Goal: Information Seeking & Learning: Compare options

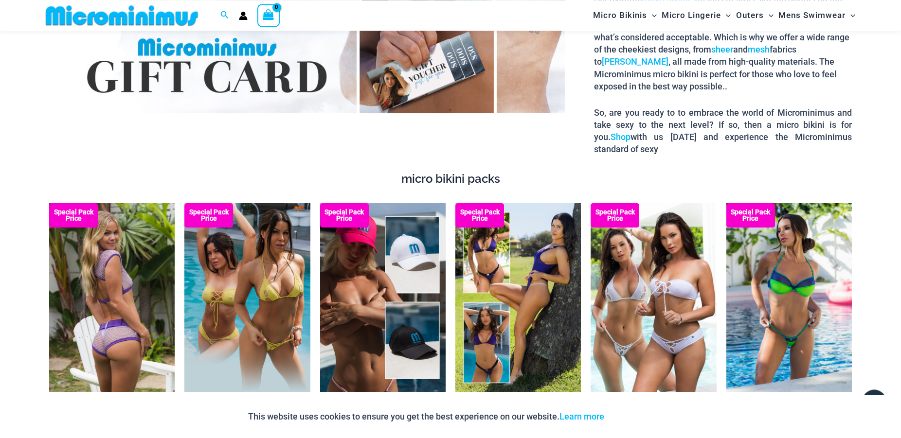
scroll to position [1778, 0]
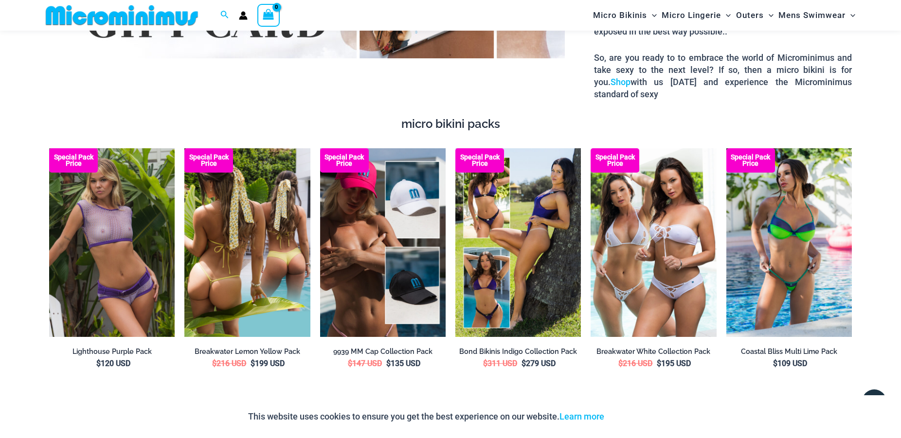
click at [276, 271] on img at bounding box center [247, 242] width 126 height 188
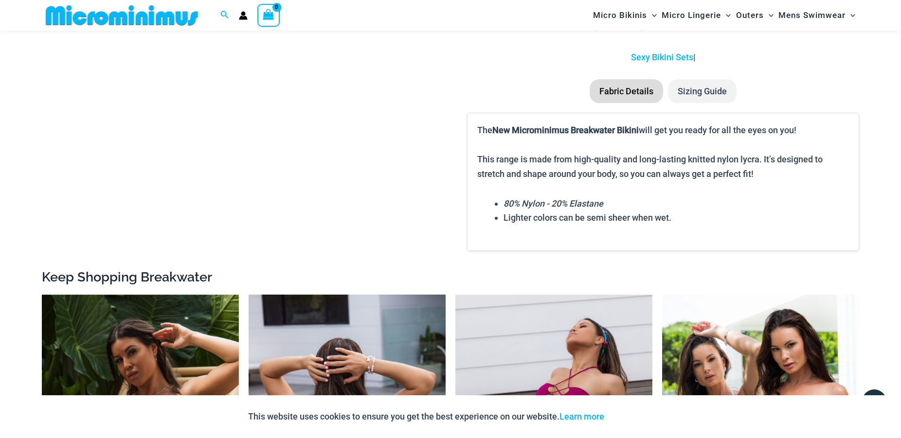
scroll to position [1579, 0]
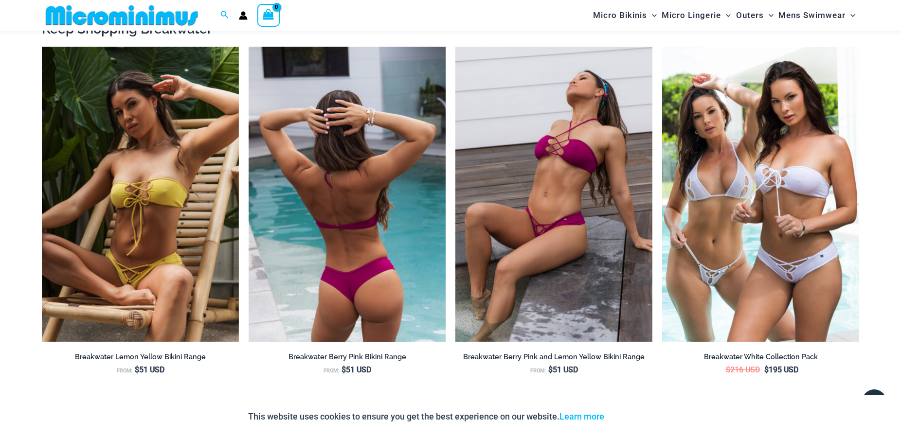
click at [348, 266] on img at bounding box center [347, 195] width 197 height 296
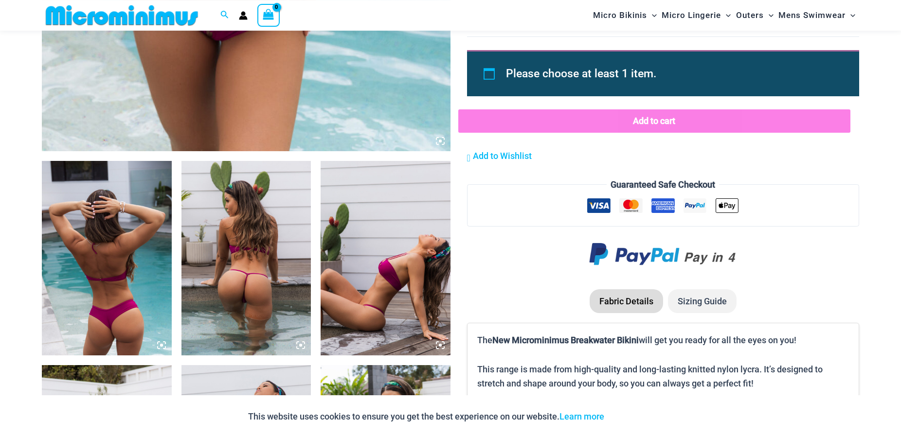
scroll to position [736, 0]
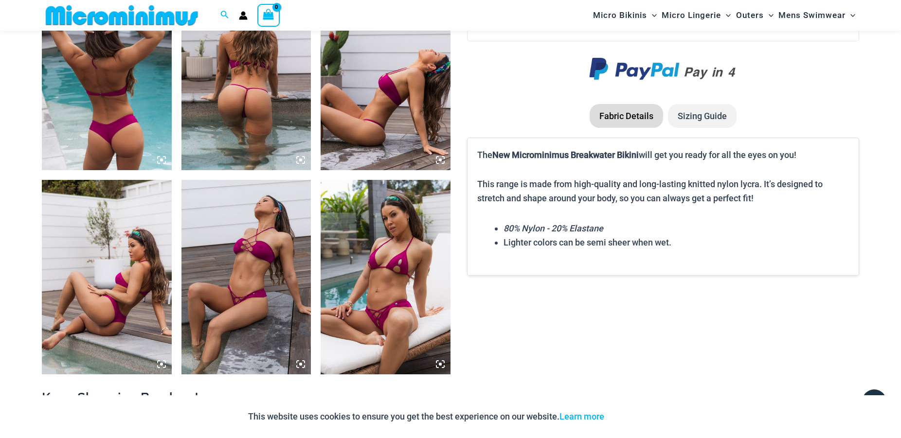
click at [365, 318] on img at bounding box center [386, 277] width 130 height 195
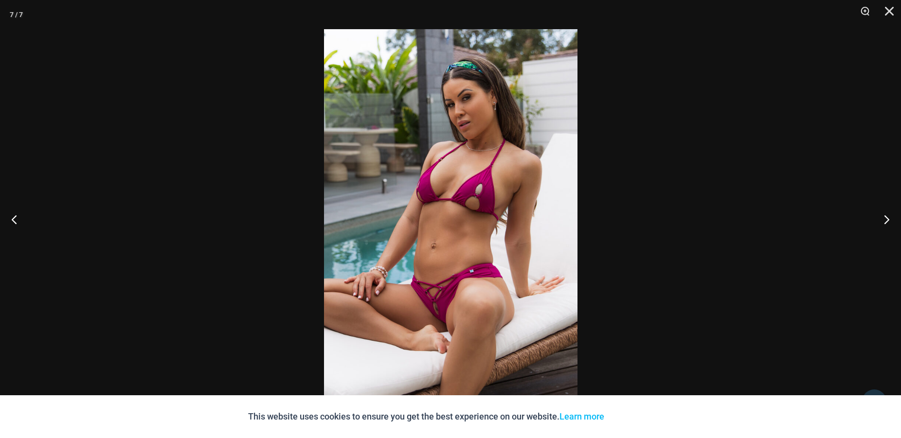
click at [470, 289] on img at bounding box center [450, 219] width 253 height 380
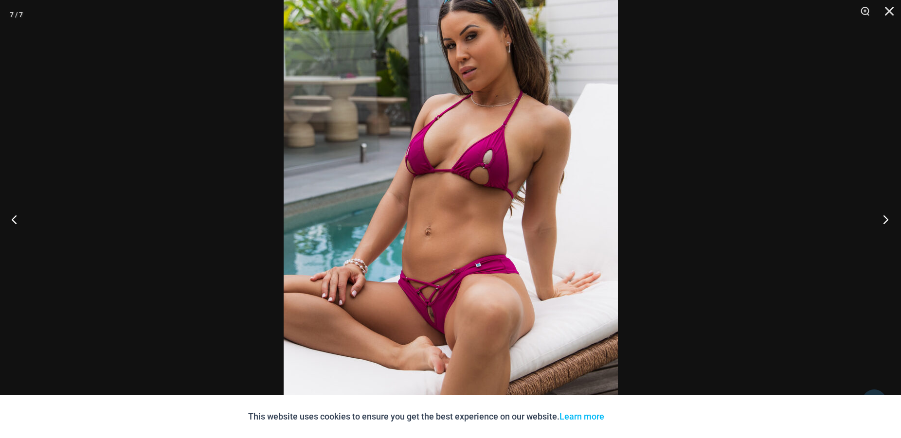
click at [885, 220] on button "Next" at bounding box center [882, 219] width 36 height 49
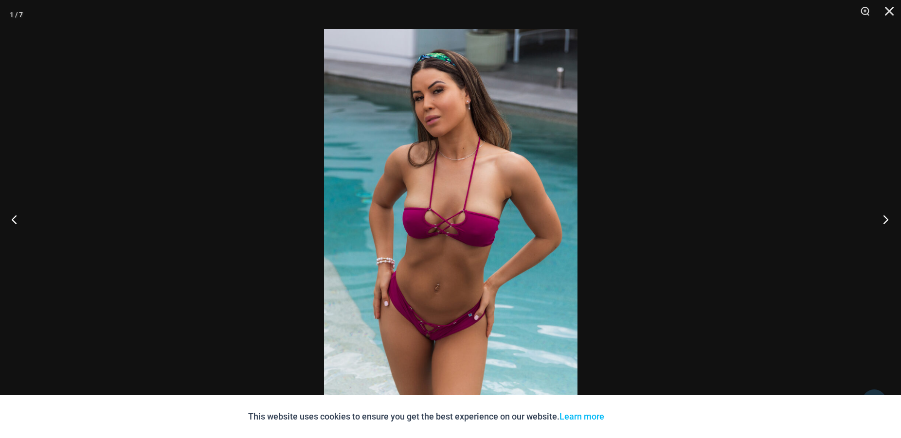
click at [885, 220] on button "Next" at bounding box center [882, 219] width 36 height 49
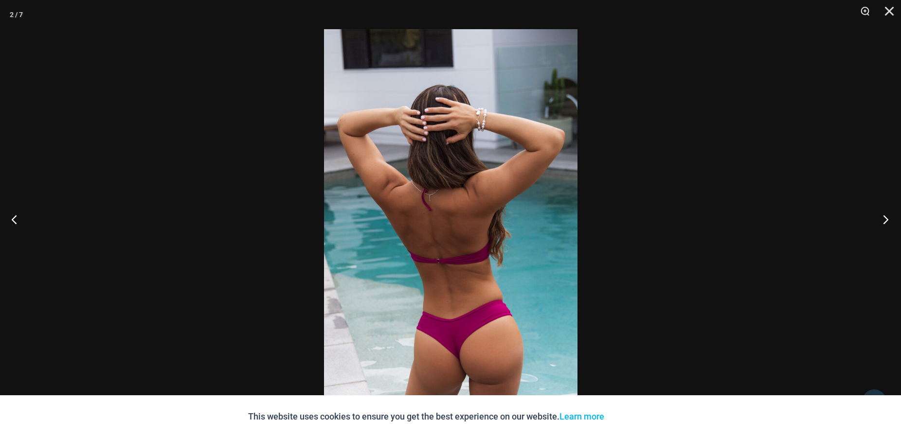
click at [885, 220] on button "Next" at bounding box center [882, 219] width 36 height 49
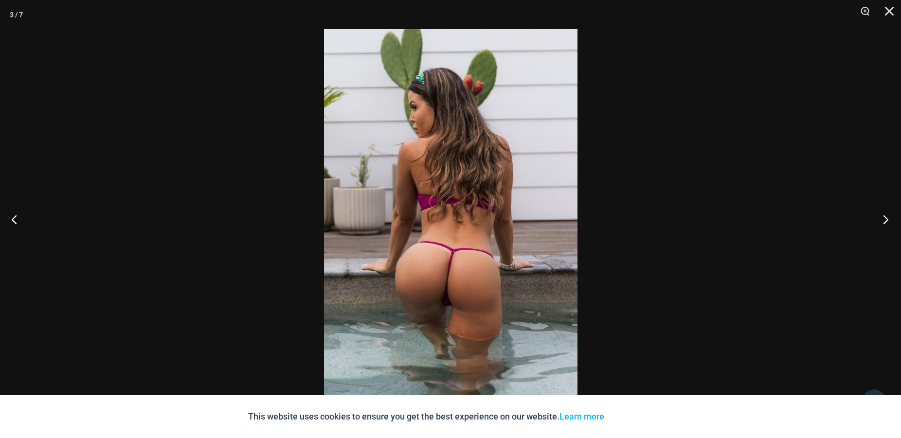
click at [885, 220] on button "Next" at bounding box center [882, 219] width 36 height 49
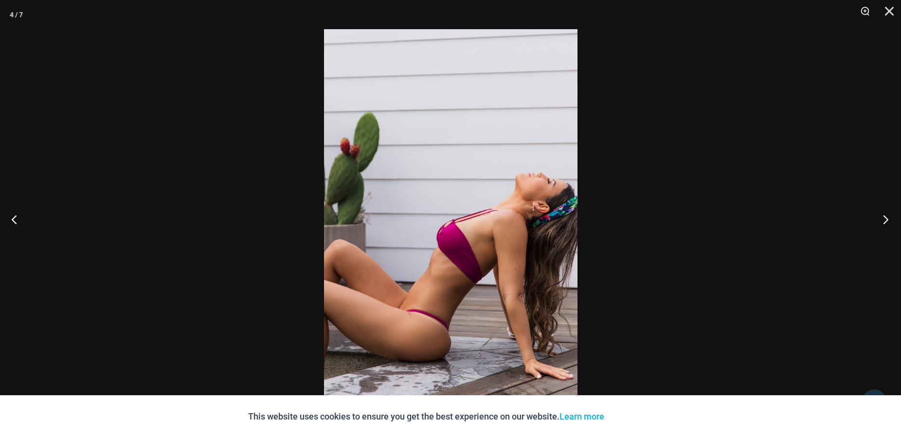
click at [888, 218] on button "Next" at bounding box center [882, 219] width 36 height 49
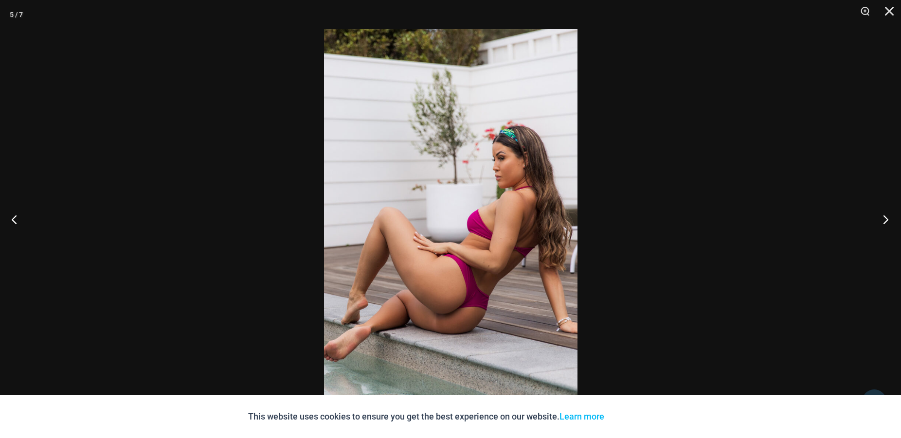
click at [887, 218] on button "Next" at bounding box center [882, 219] width 36 height 49
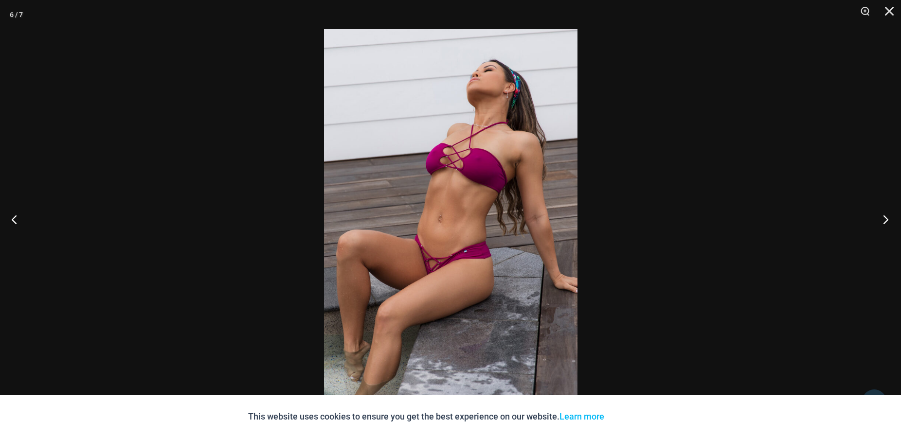
click at [887, 218] on button "Next" at bounding box center [882, 219] width 36 height 49
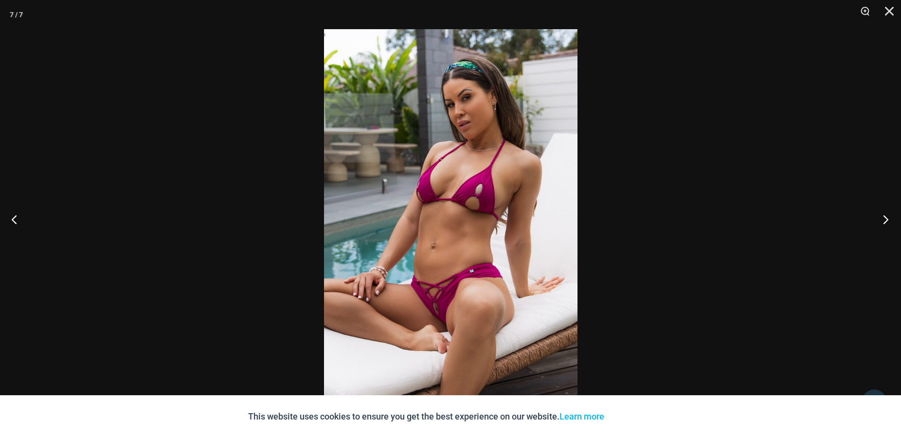
click at [887, 218] on button "Next" at bounding box center [882, 219] width 36 height 49
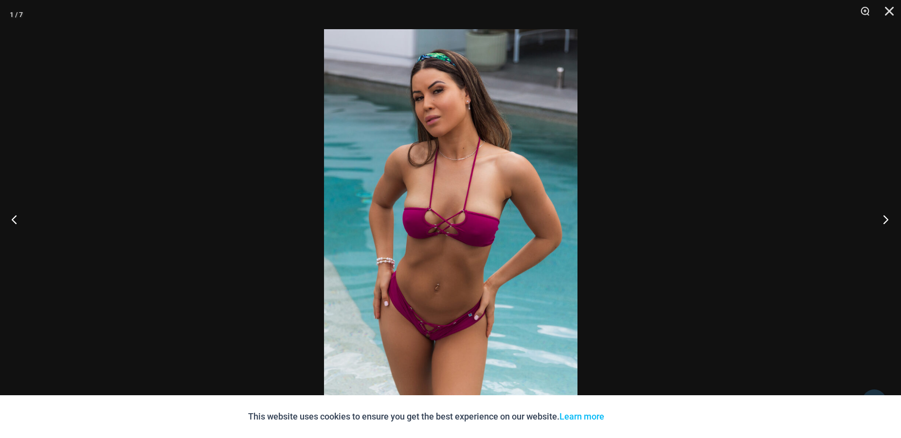
click at [887, 218] on button "Next" at bounding box center [882, 219] width 36 height 49
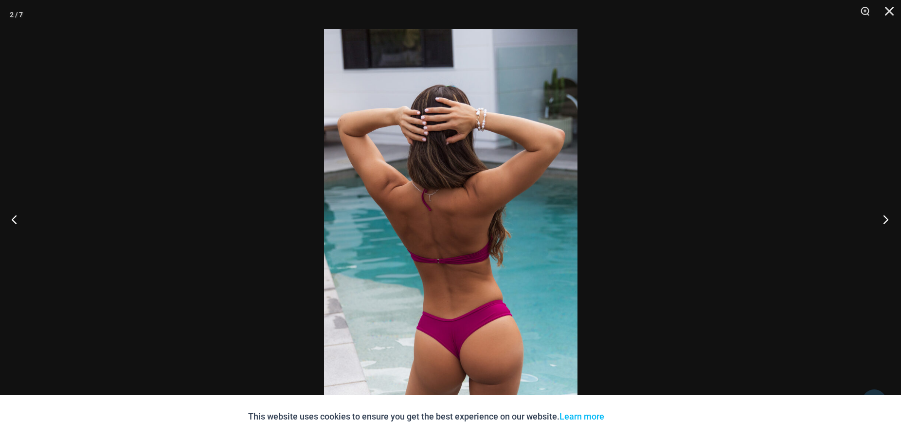
click at [887, 218] on button "Next" at bounding box center [882, 219] width 36 height 49
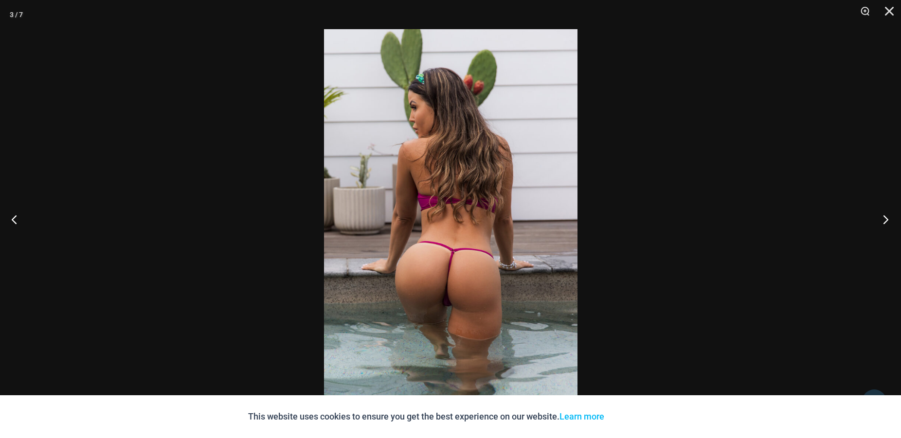
click at [886, 218] on button "Next" at bounding box center [882, 219] width 36 height 49
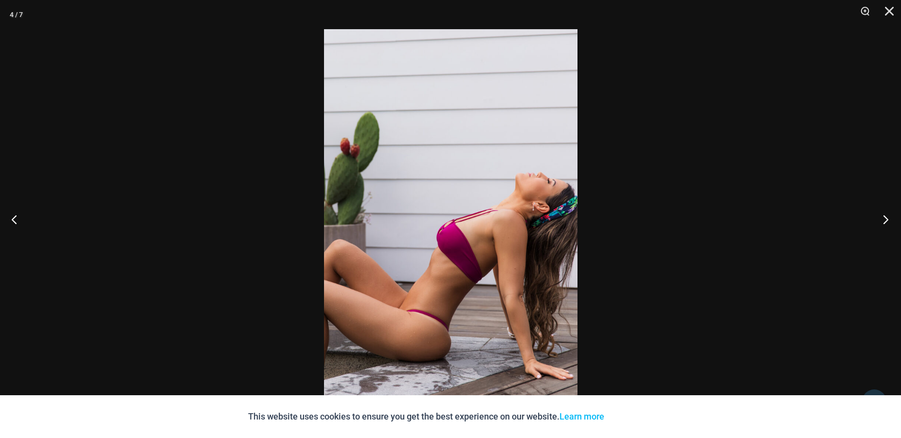
click at [886, 218] on button "Next" at bounding box center [882, 219] width 36 height 49
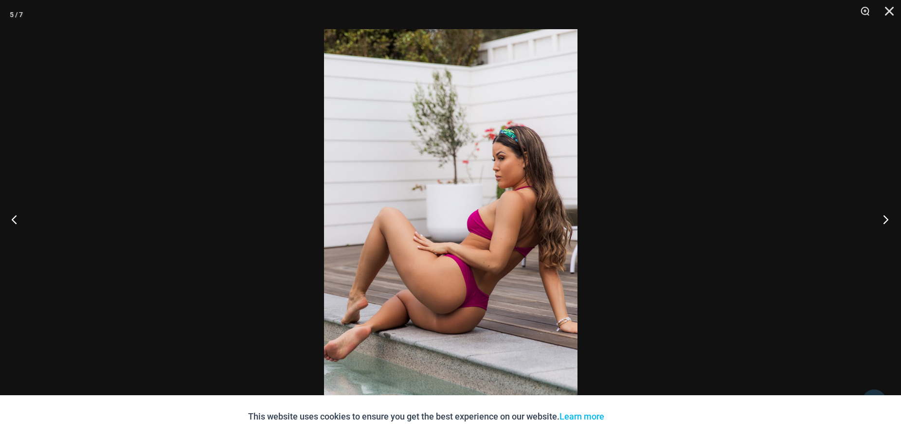
click at [886, 218] on button "Next" at bounding box center [882, 219] width 36 height 49
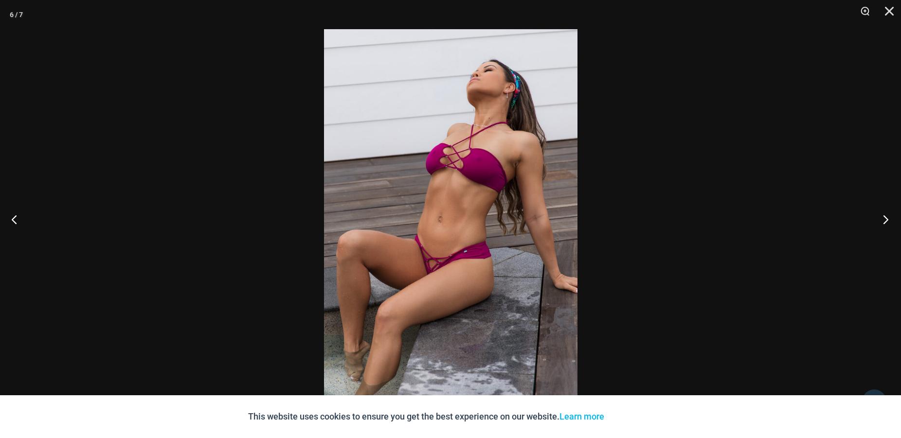
click at [885, 218] on button "Next" at bounding box center [882, 219] width 36 height 49
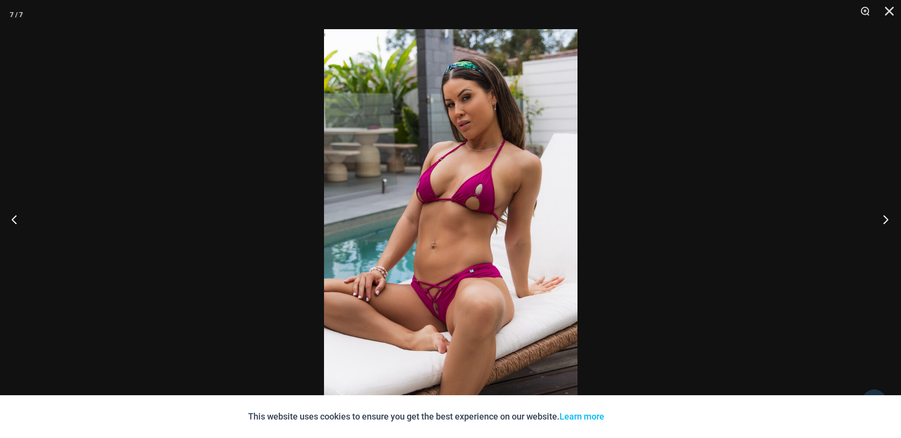
click at [885, 218] on button "Next" at bounding box center [882, 219] width 36 height 49
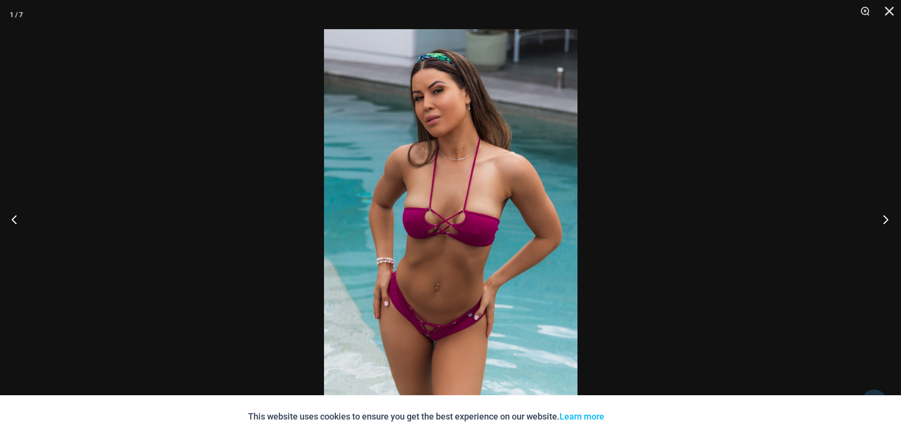
click at [885, 218] on button "Next" at bounding box center [882, 219] width 36 height 49
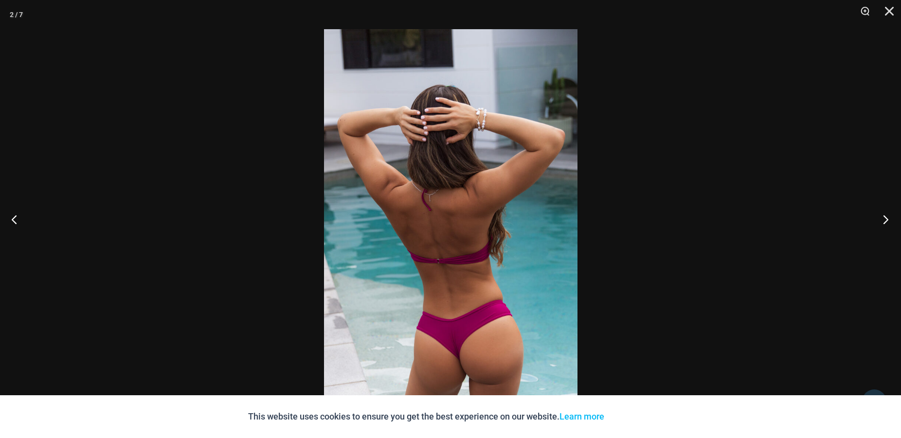
click at [885, 218] on button "Next" at bounding box center [882, 219] width 36 height 49
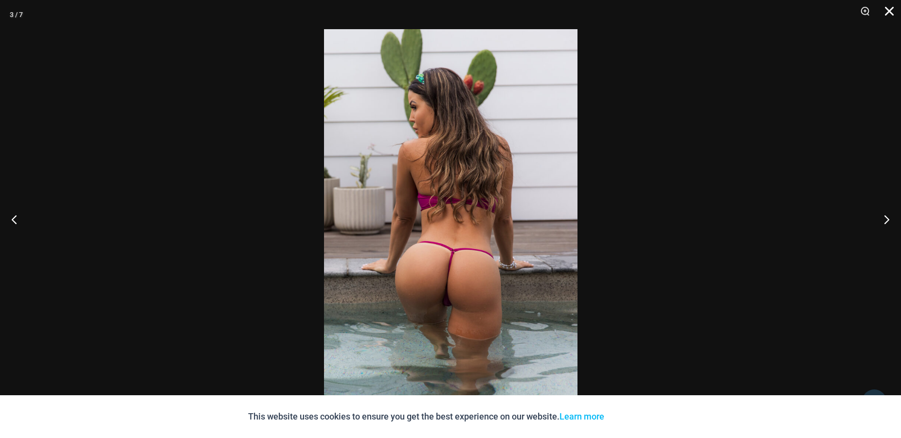
click at [892, 11] on button "Close" at bounding box center [886, 14] width 24 height 29
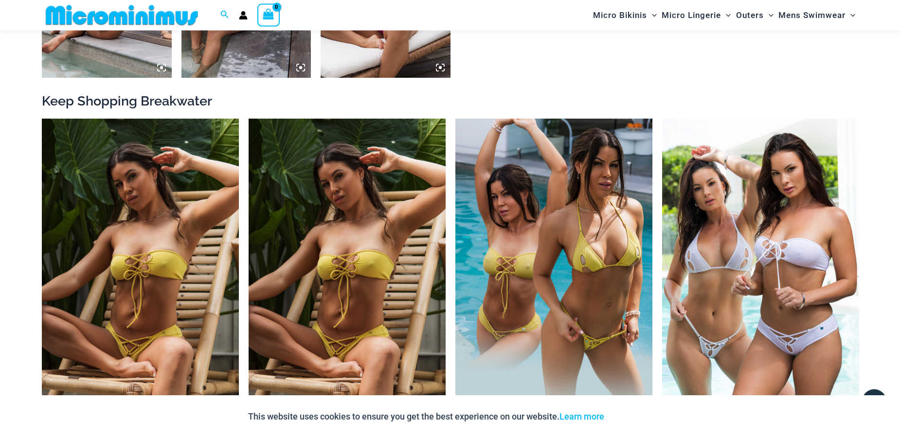
scroll to position [1133, 0]
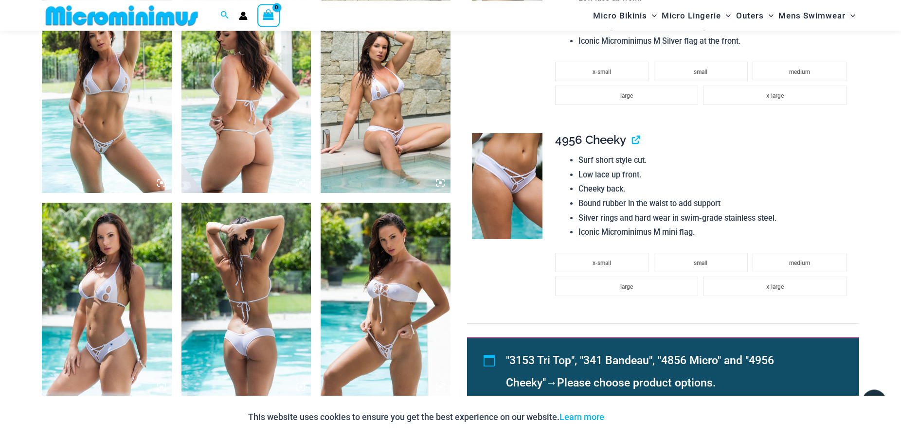
scroll to position [934, 0]
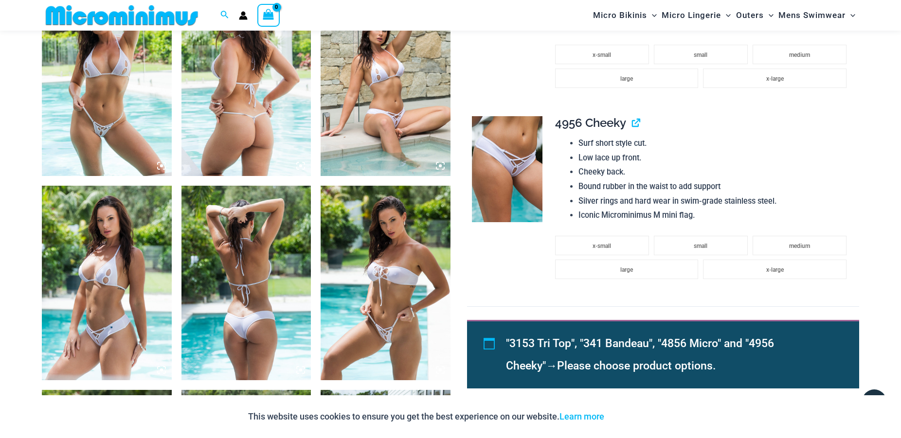
click at [386, 332] on img at bounding box center [386, 283] width 130 height 195
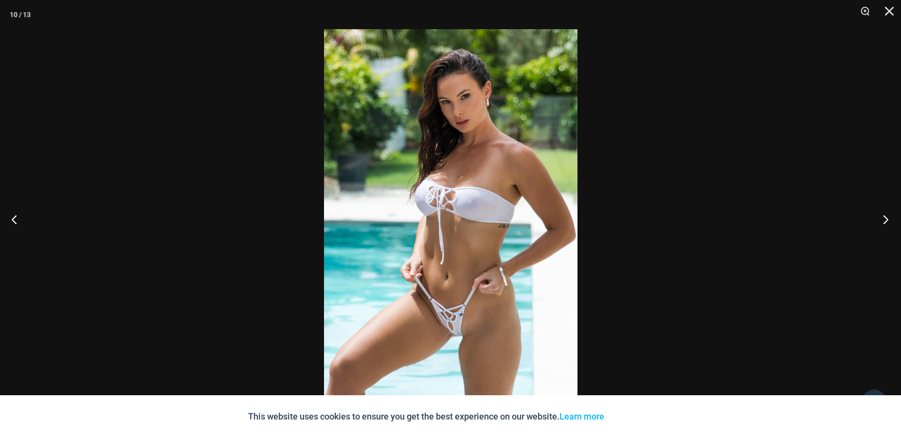
click at [885, 220] on button "Next" at bounding box center [882, 219] width 36 height 49
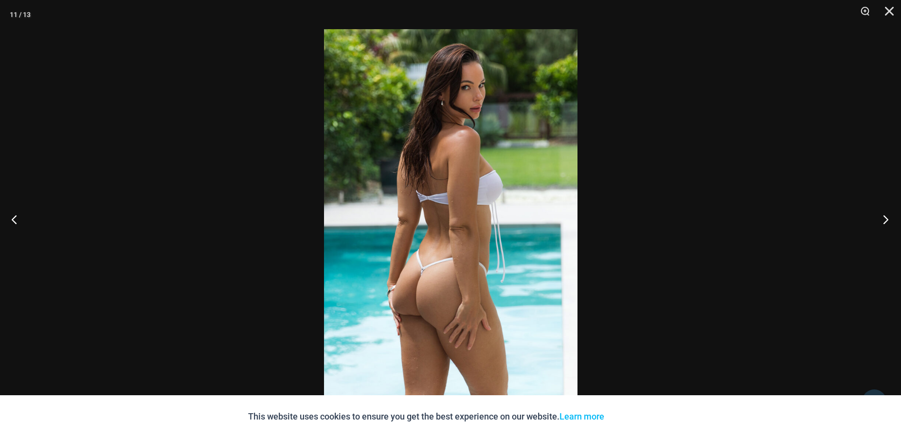
click at [885, 220] on button "Next" at bounding box center [882, 219] width 36 height 49
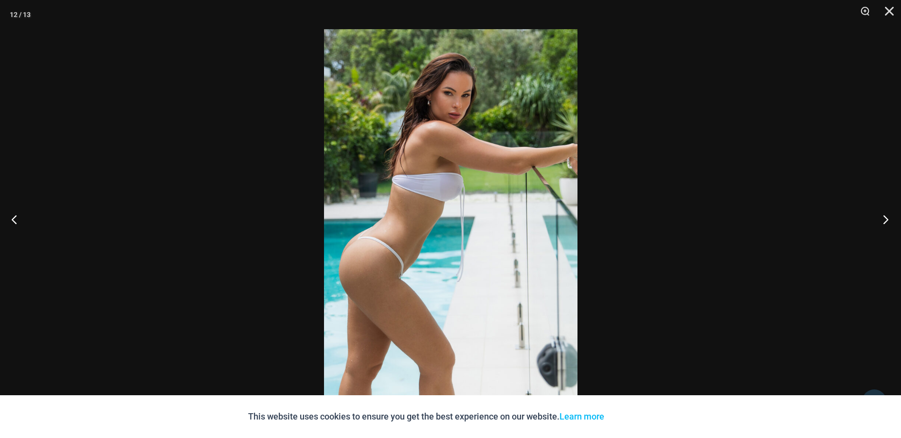
click at [884, 219] on button "Next" at bounding box center [882, 219] width 36 height 49
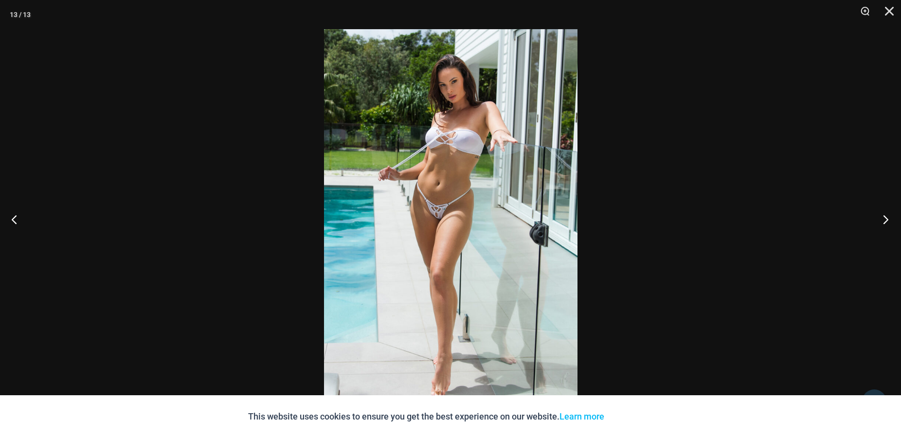
click at [884, 219] on button "Next" at bounding box center [882, 219] width 36 height 49
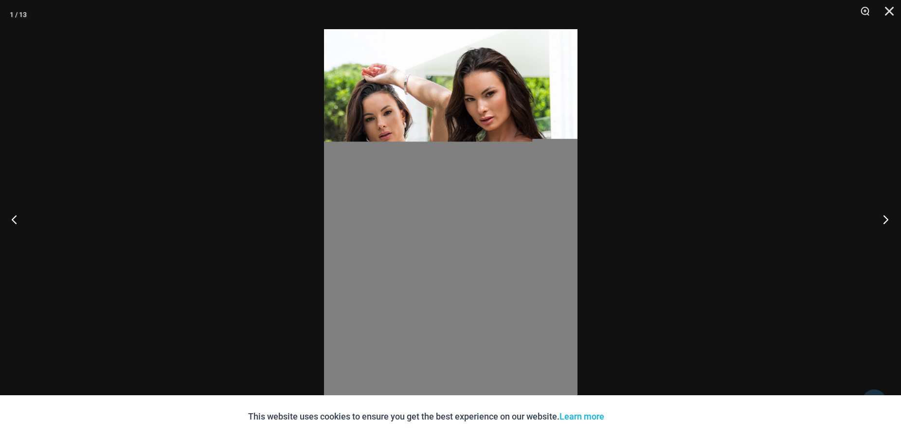
click at [884, 219] on button "Next" at bounding box center [882, 219] width 36 height 49
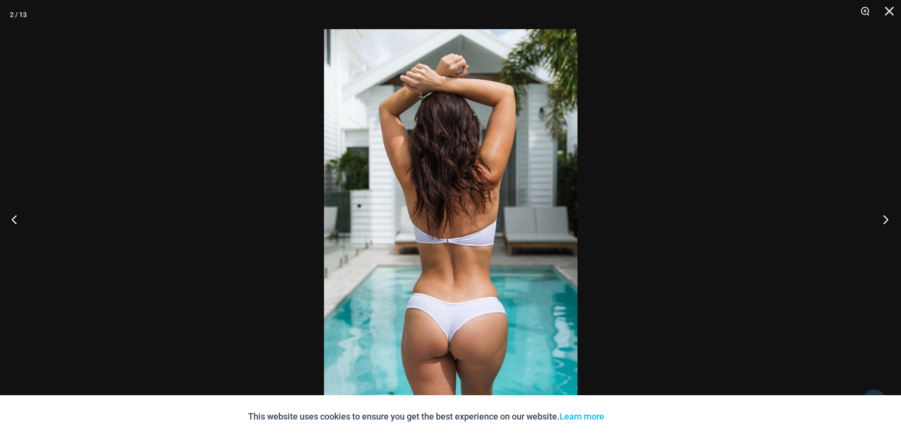
click at [884, 219] on button "Next" at bounding box center [882, 219] width 36 height 49
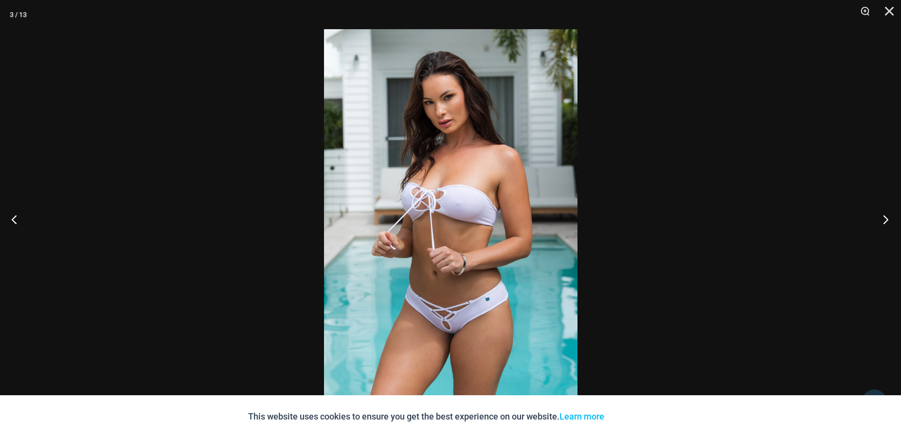
click at [884, 219] on button "Next" at bounding box center [882, 219] width 36 height 49
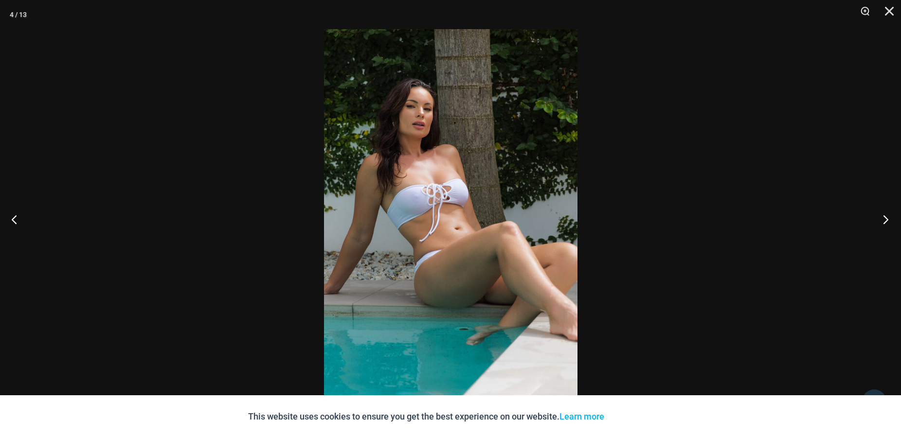
click at [884, 219] on button "Next" at bounding box center [882, 219] width 36 height 49
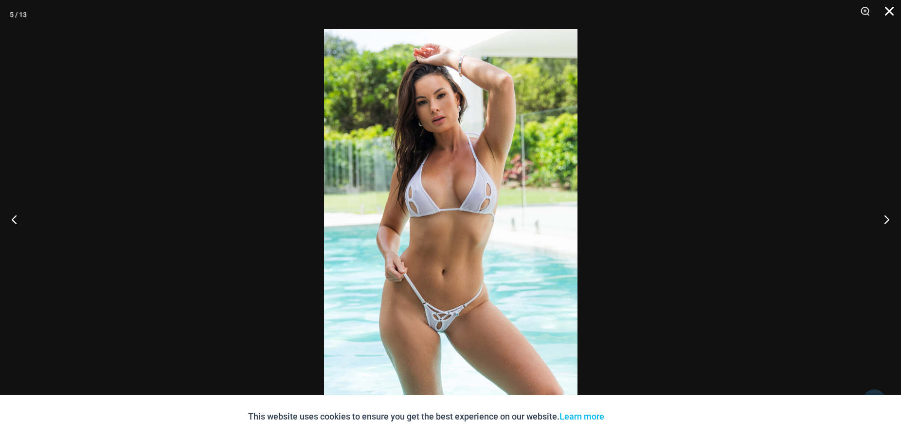
click at [889, 5] on button "Close" at bounding box center [886, 14] width 24 height 29
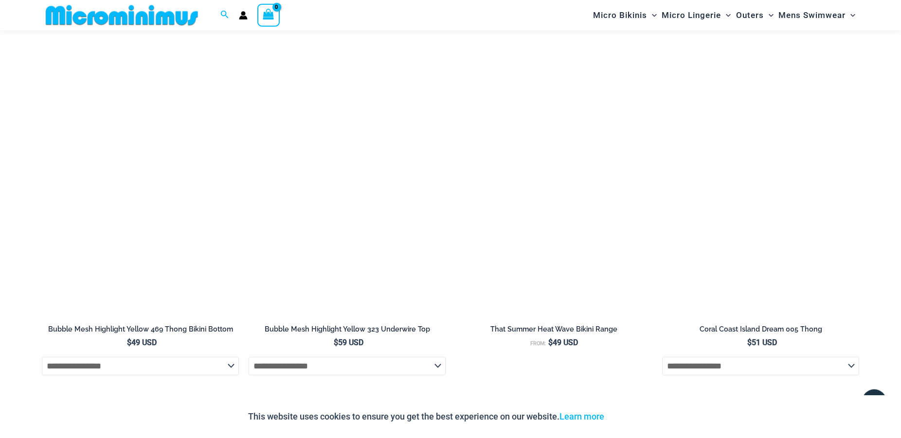
scroll to position [1778, 0]
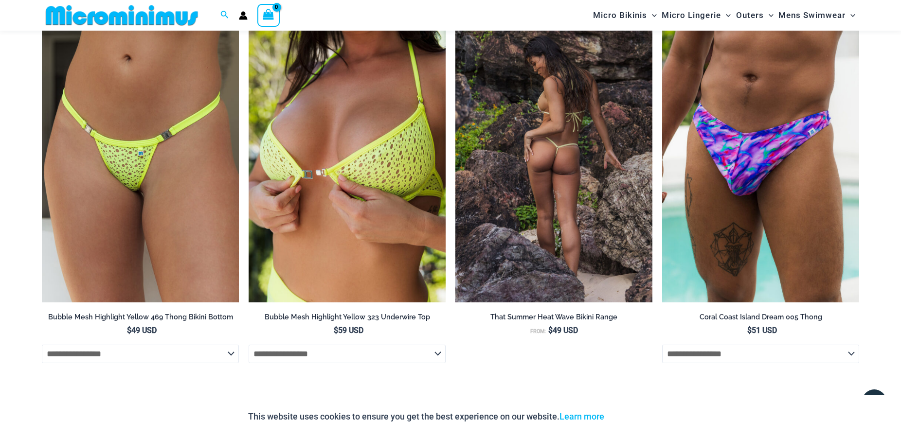
click at [539, 197] on img at bounding box center [553, 155] width 197 height 296
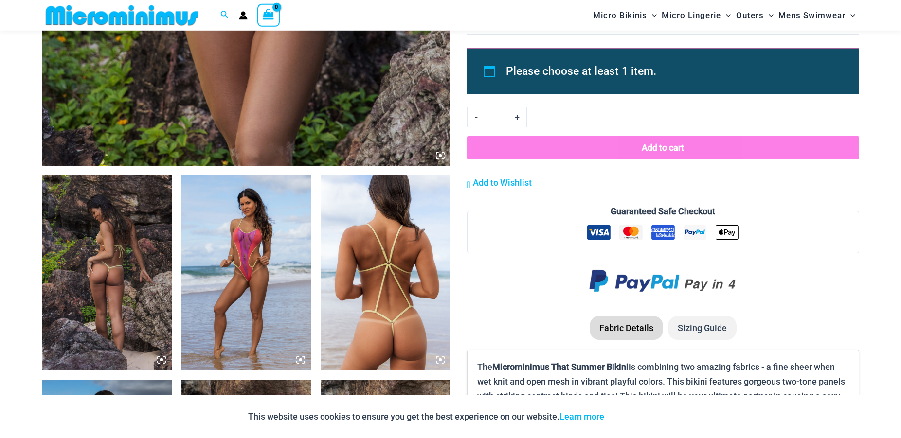
scroll to position [537, 0]
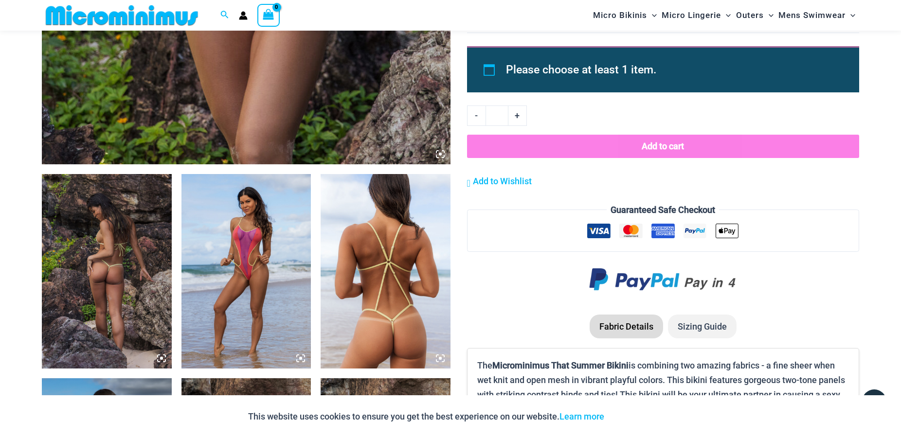
click at [245, 276] on img at bounding box center [246, 271] width 130 height 195
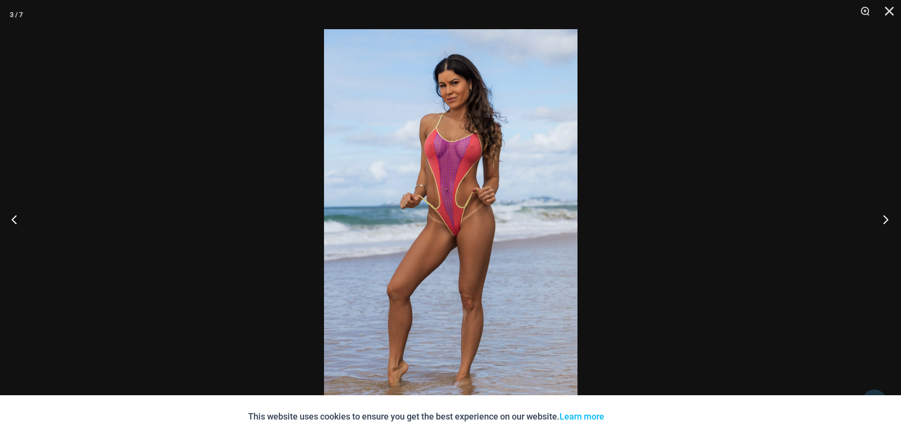
click at [882, 220] on button "Next" at bounding box center [882, 219] width 36 height 49
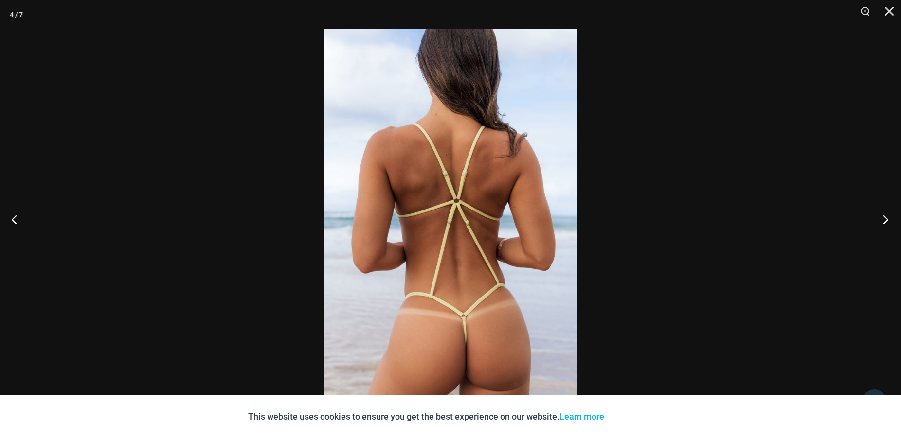
click at [882, 220] on button "Next" at bounding box center [882, 219] width 36 height 49
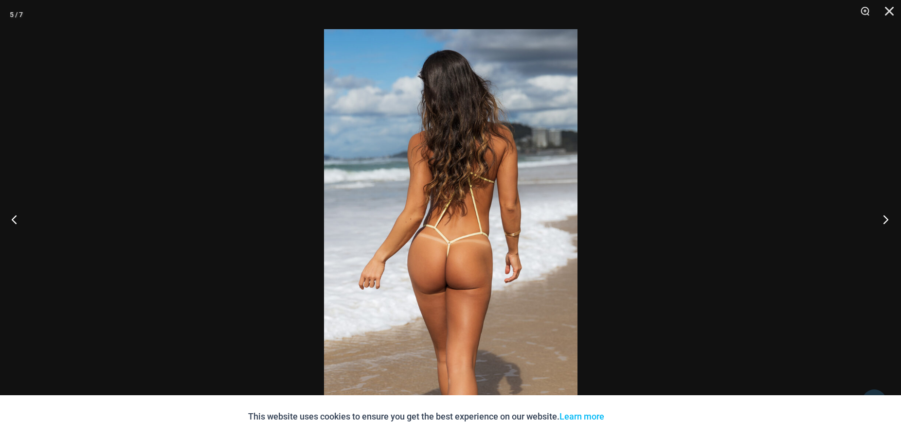
click at [882, 220] on button "Next" at bounding box center [882, 219] width 36 height 49
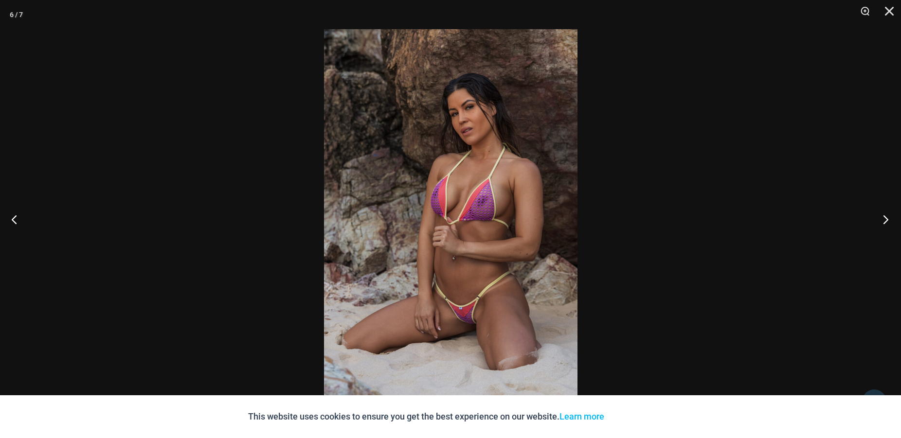
click at [881, 220] on button "Next" at bounding box center [882, 219] width 36 height 49
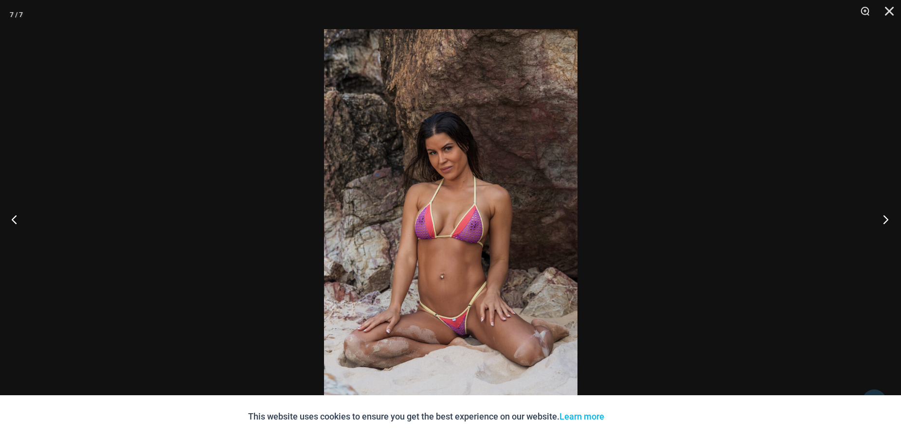
click at [880, 220] on button "Next" at bounding box center [882, 219] width 36 height 49
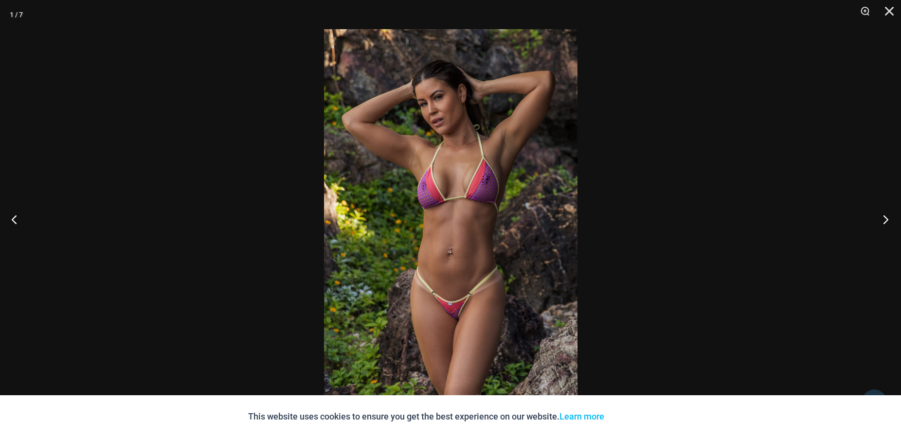
click at [879, 219] on button "Next" at bounding box center [882, 219] width 36 height 49
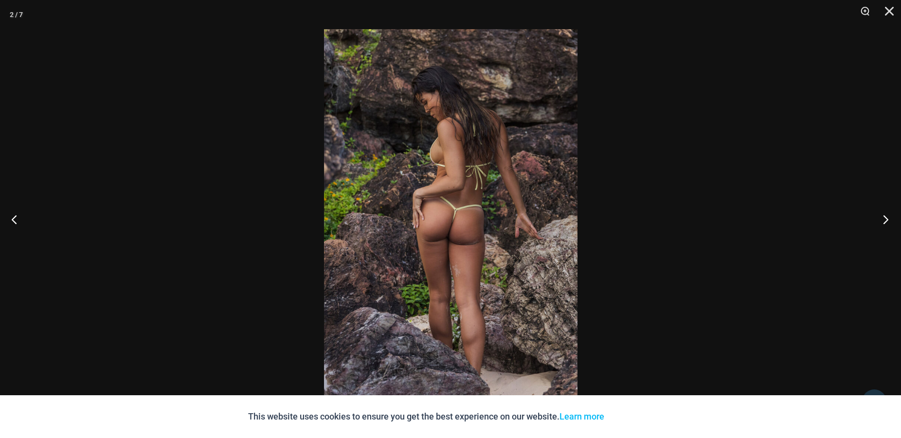
click at [879, 219] on button "Next" at bounding box center [882, 219] width 36 height 49
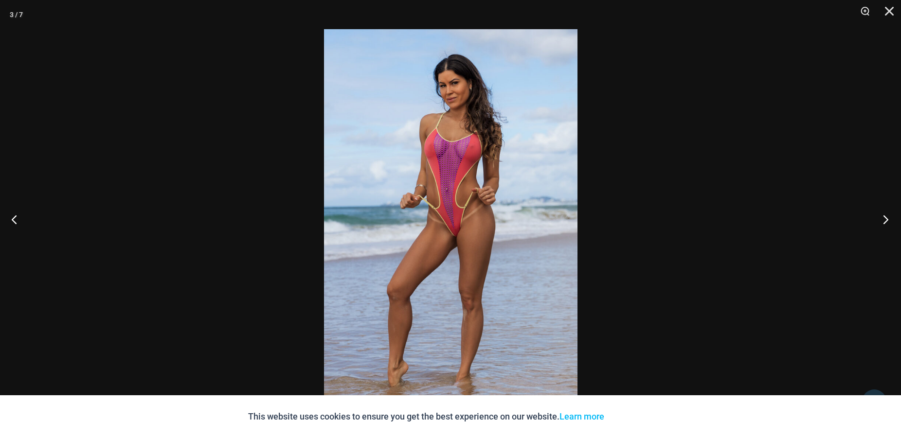
click at [879, 219] on button "Next" at bounding box center [882, 219] width 36 height 49
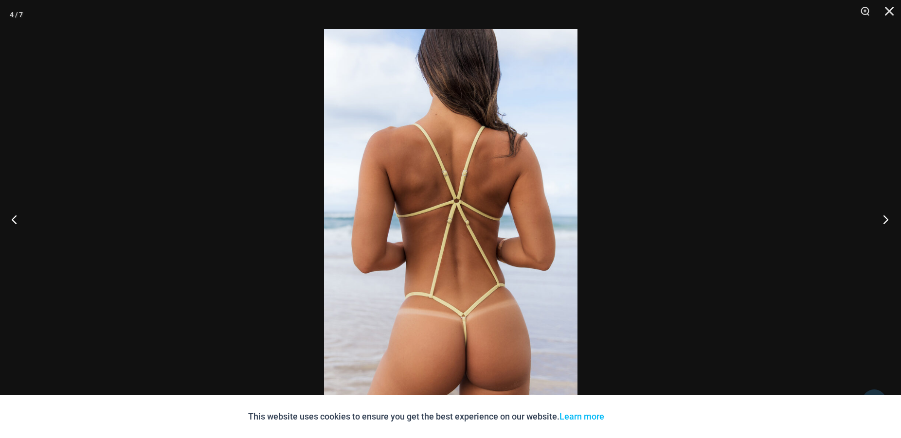
click at [879, 219] on button "Next" at bounding box center [882, 219] width 36 height 49
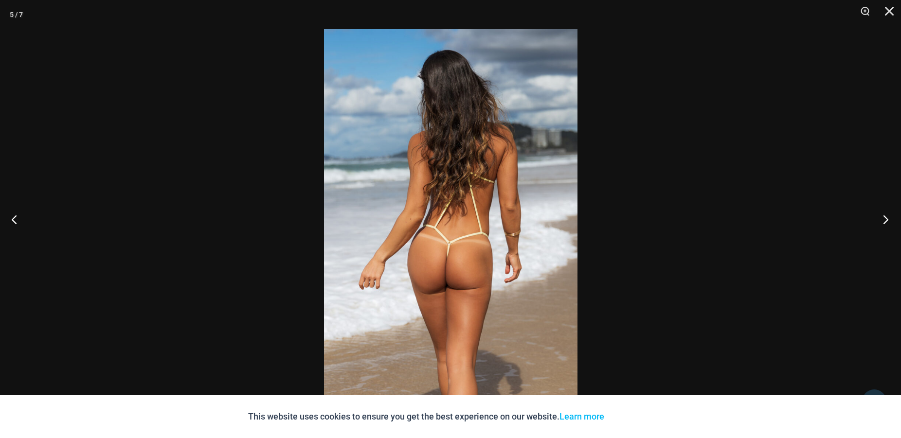
click at [879, 219] on button "Next" at bounding box center [882, 219] width 36 height 49
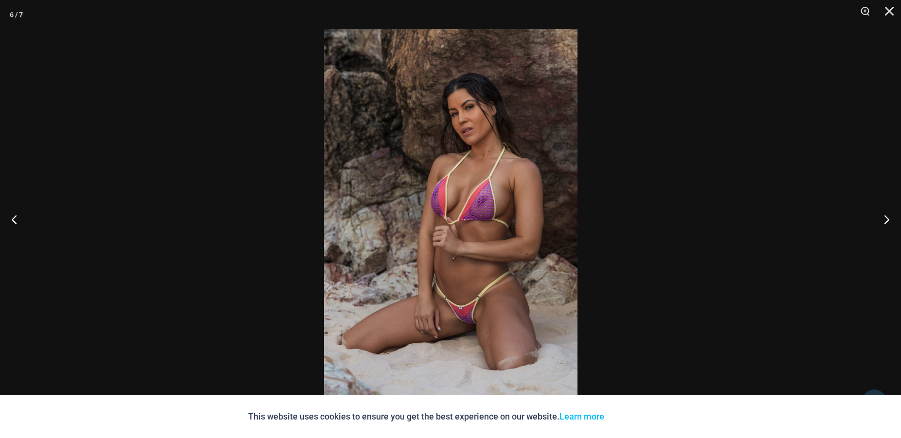
click at [507, 294] on img at bounding box center [450, 219] width 253 height 380
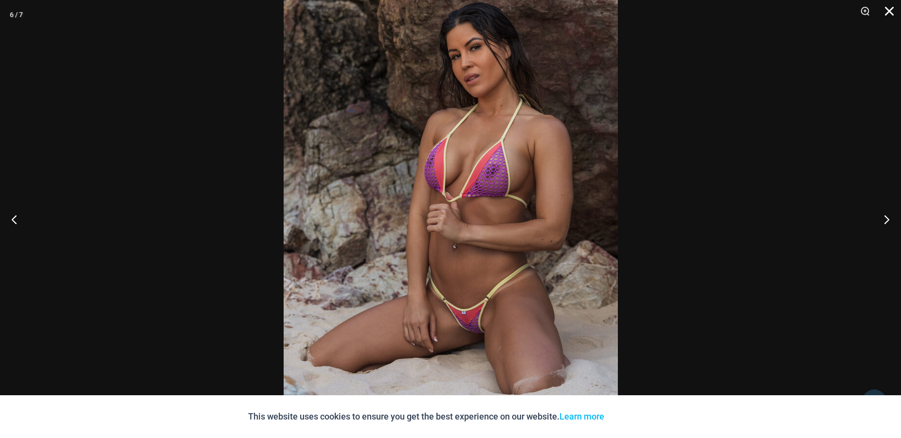
click at [888, 13] on button "Close" at bounding box center [886, 14] width 24 height 29
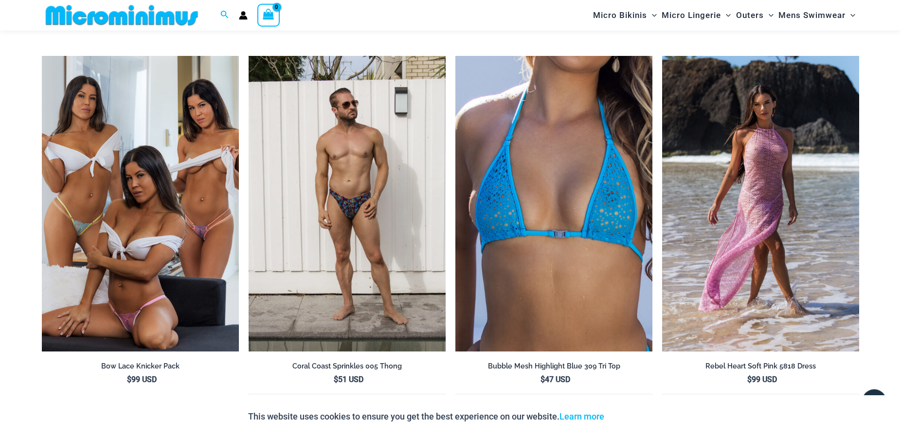
scroll to position [2671, 0]
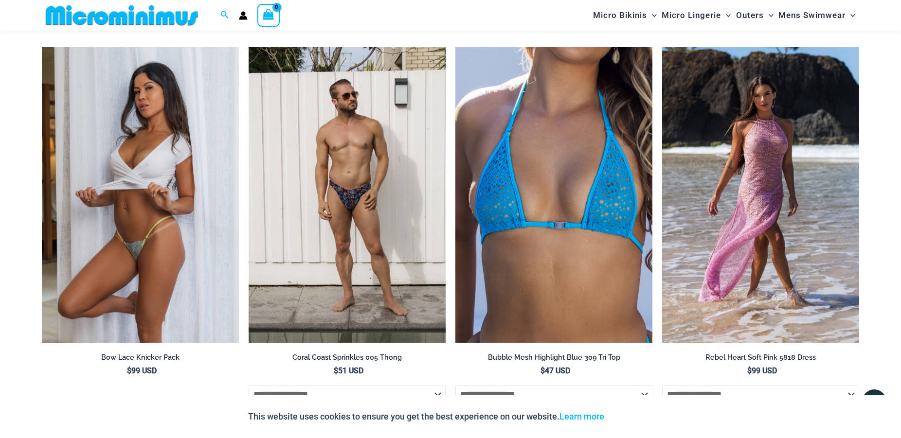
click at [150, 277] on img at bounding box center [140, 195] width 197 height 296
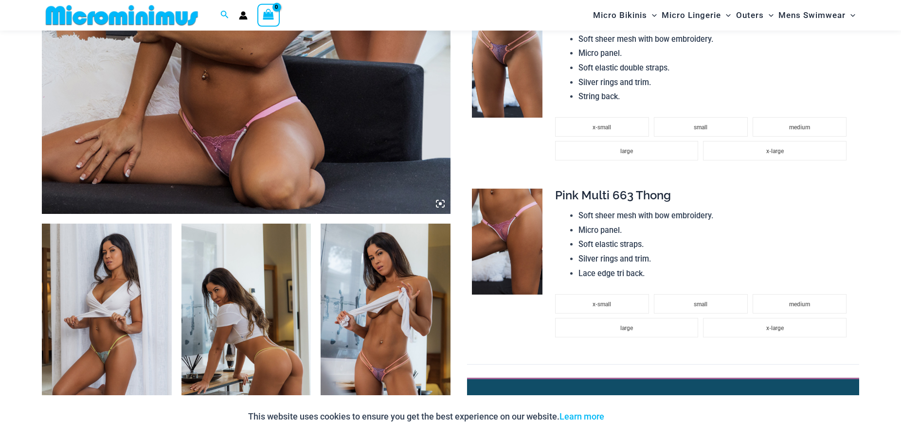
scroll to position [587, 0]
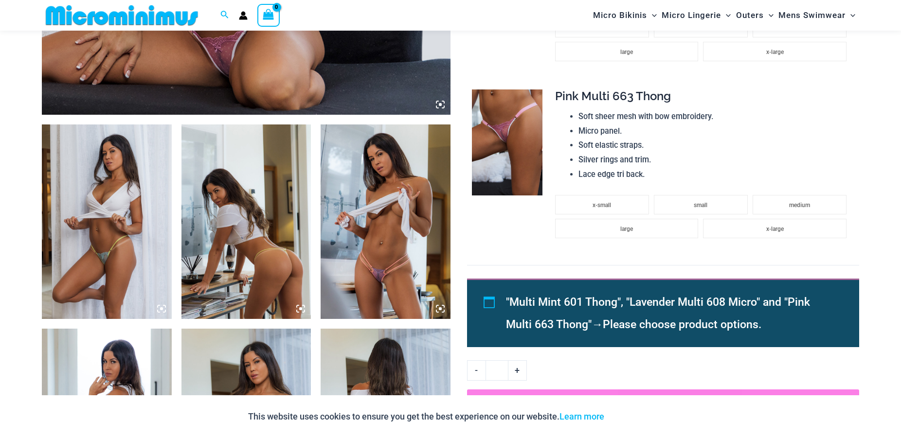
click at [378, 253] on img at bounding box center [386, 222] width 130 height 195
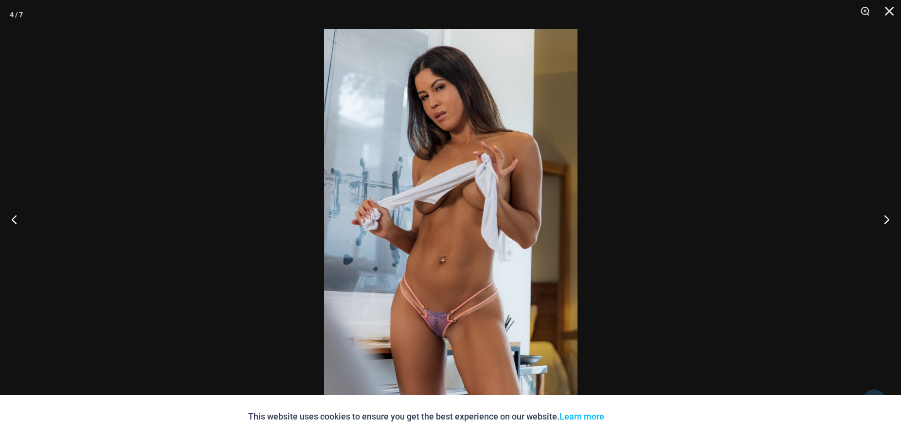
click at [434, 273] on img at bounding box center [450, 219] width 253 height 380
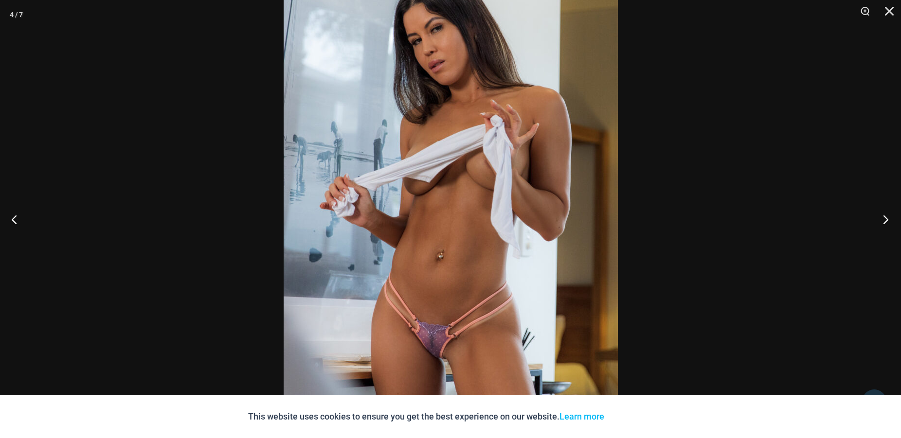
click at [888, 221] on button "Next" at bounding box center [882, 219] width 36 height 49
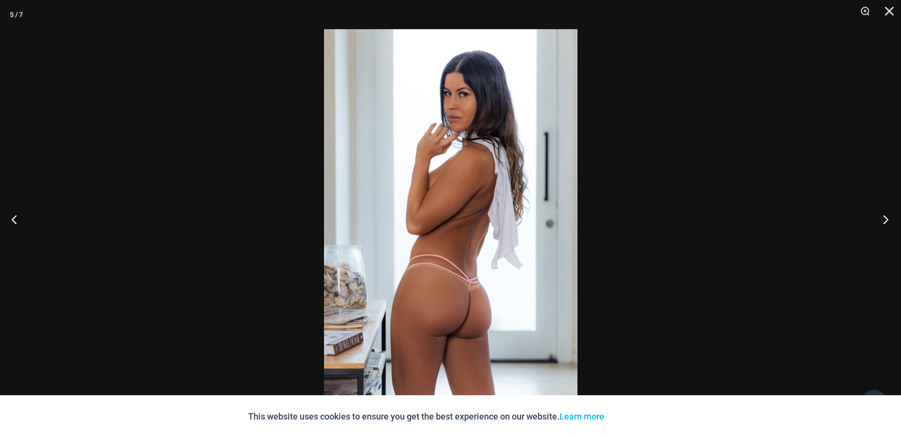
click at [888, 221] on button "Next" at bounding box center [882, 219] width 36 height 49
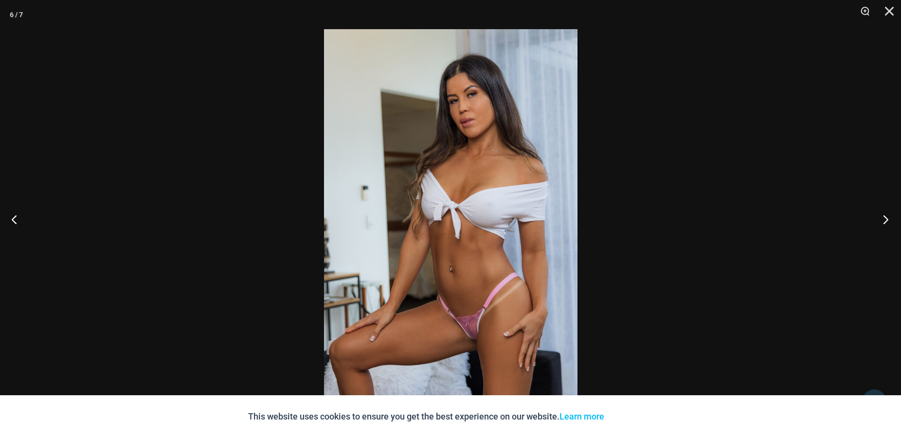
click at [888, 221] on button "Next" at bounding box center [882, 219] width 36 height 49
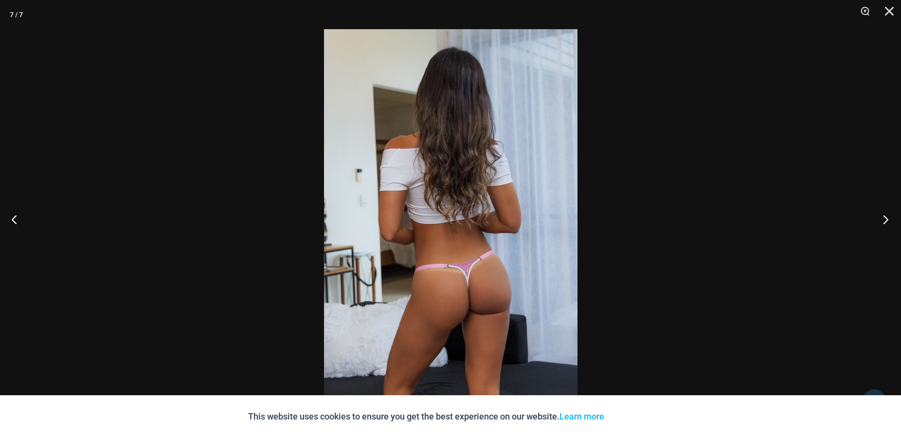
click at [887, 221] on button "Next" at bounding box center [882, 219] width 36 height 49
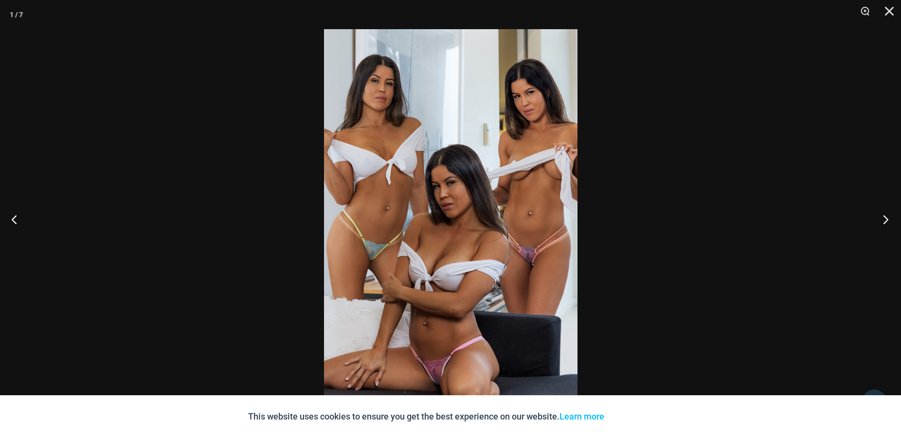
click at [887, 221] on button "Next" at bounding box center [882, 219] width 36 height 49
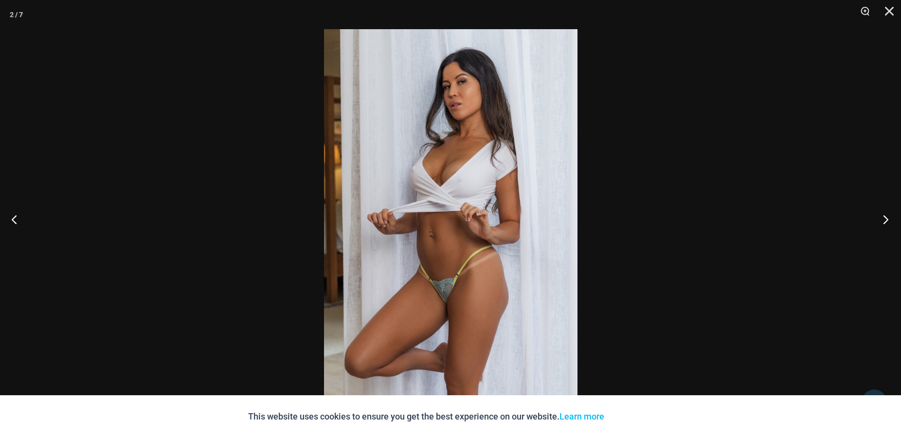
click at [887, 221] on button "Next" at bounding box center [882, 219] width 36 height 49
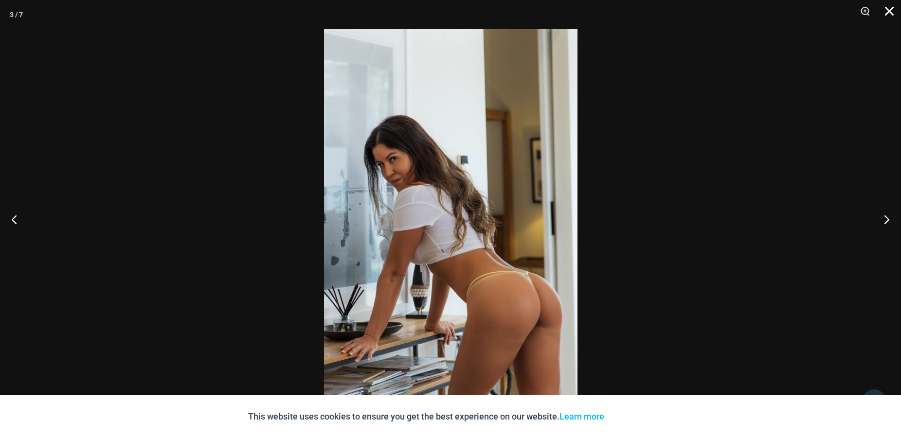
click at [889, 10] on button "Close" at bounding box center [886, 14] width 24 height 29
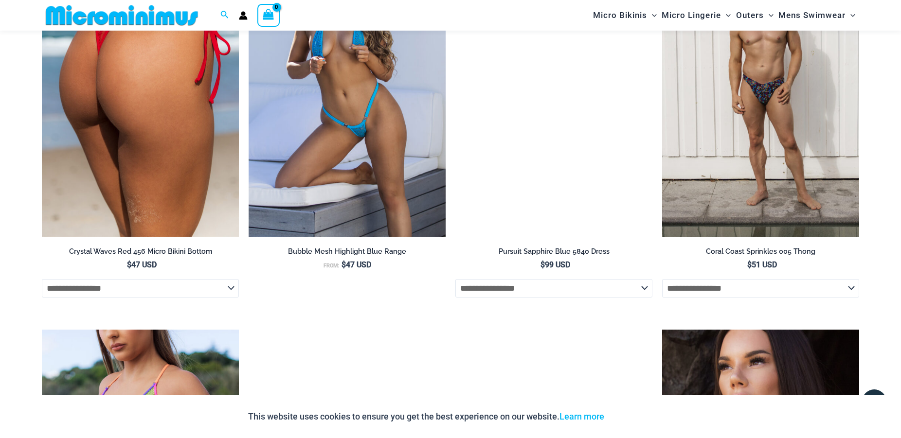
scroll to position [2175, 0]
